Goal: Check status: Check status

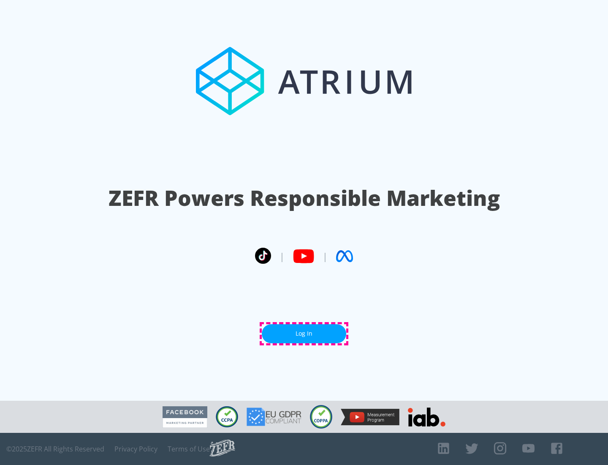
click at [304, 333] on link "Log In" at bounding box center [304, 333] width 84 height 19
